Goal: Transaction & Acquisition: Purchase product/service

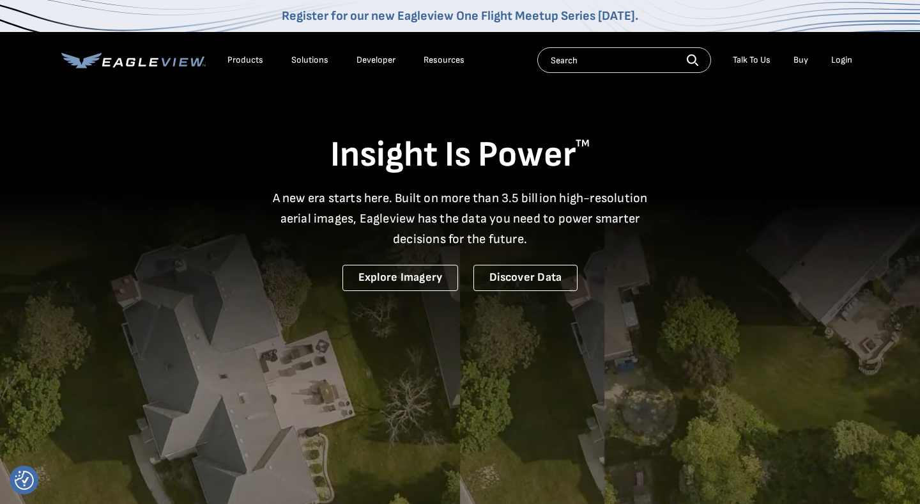
click at [846, 66] on li "Login" at bounding box center [842, 59] width 34 height 19
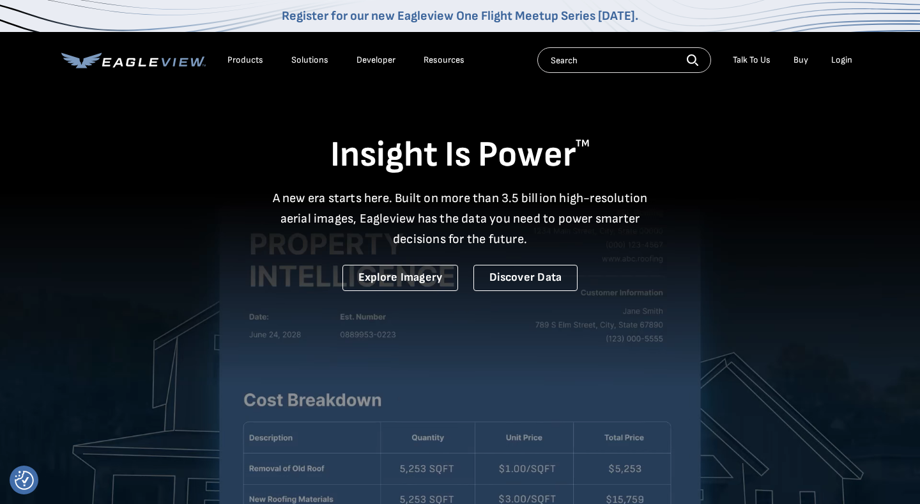
click at [846, 65] on div "Login" at bounding box center [841, 60] width 21 height 12
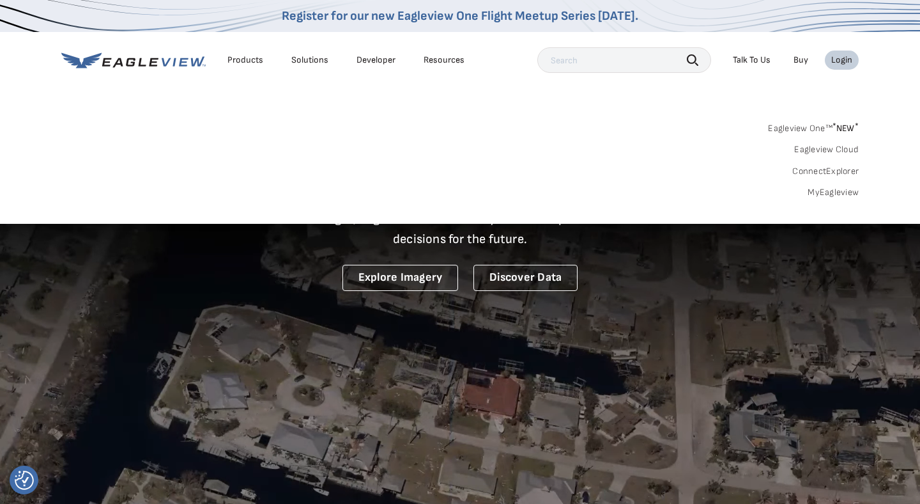
click at [608, 62] on input "text" at bounding box center [624, 60] width 174 height 26
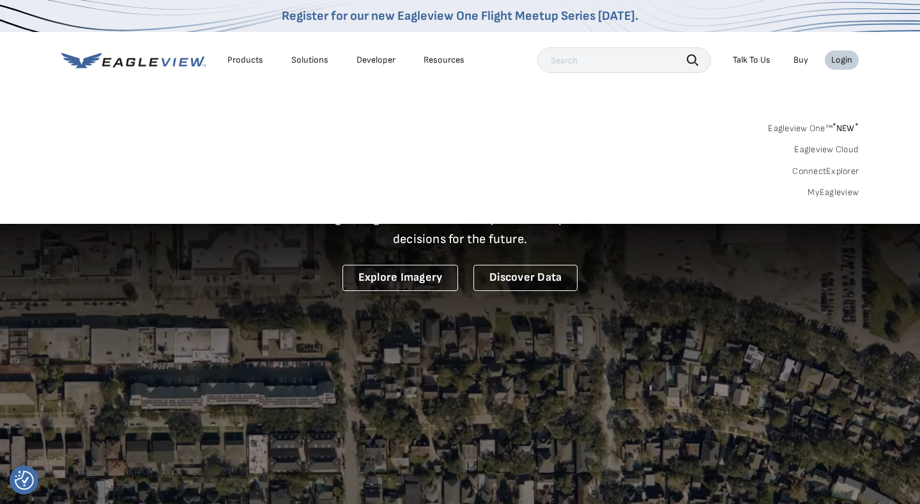
click at [840, 58] on div "Login" at bounding box center [841, 60] width 21 height 12
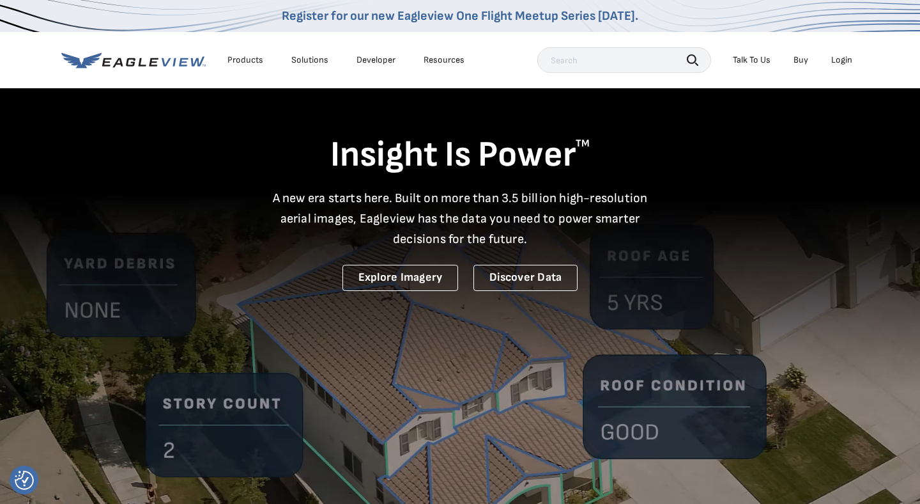
click at [842, 54] on div "Login" at bounding box center [841, 60] width 21 height 12
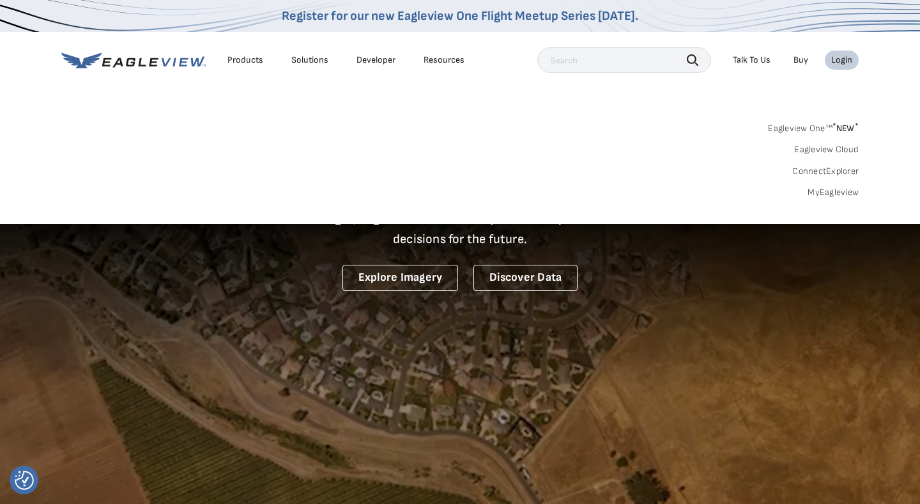
click at [837, 194] on link "MyEagleview" at bounding box center [833, 193] width 51 height 12
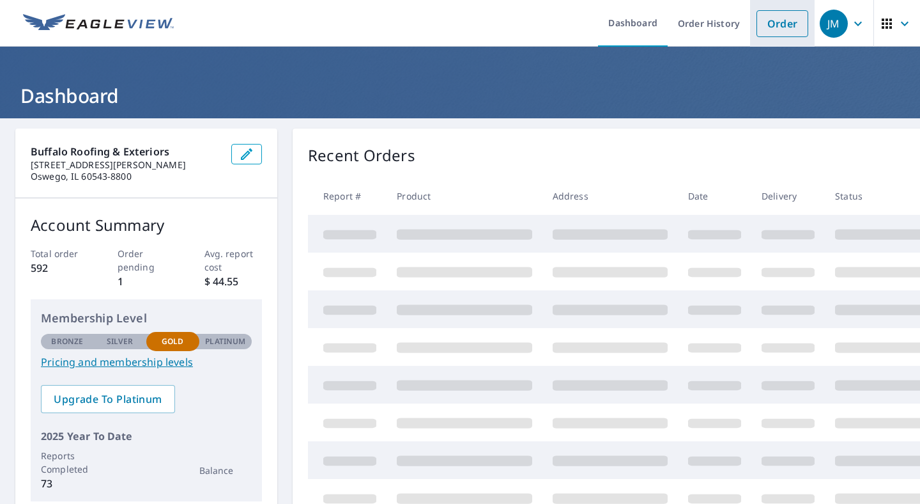
click at [786, 26] on link "Order" at bounding box center [783, 23] width 52 height 27
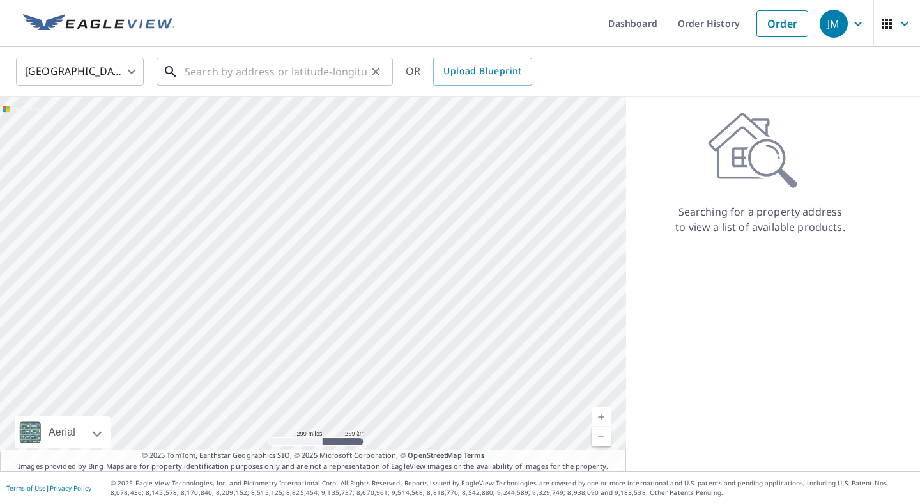
click at [212, 75] on input "text" at bounding box center [276, 72] width 182 height 36
